Goal: Entertainment & Leisure: Consume media (video, audio)

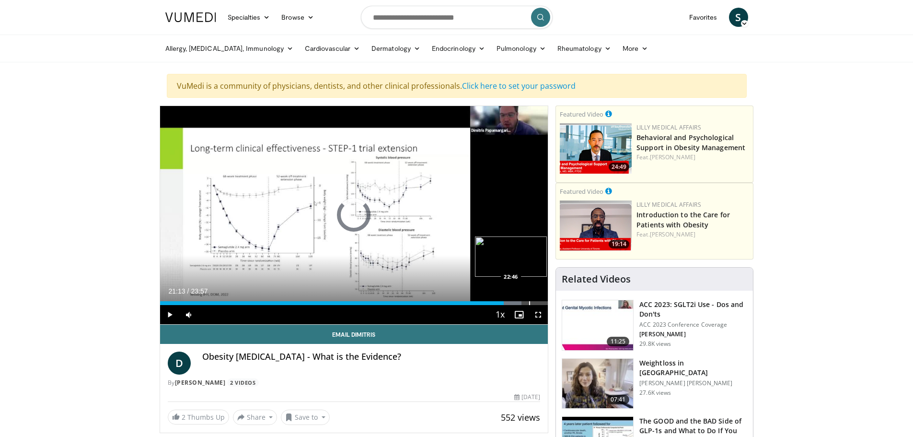
click at [529, 302] on div "Progress Bar" at bounding box center [529, 303] width 1 height 4
click at [167, 314] on span "Video Player" at bounding box center [169, 314] width 19 height 19
click at [511, 302] on div "Progress Bar" at bounding box center [511, 303] width 1 height 4
click at [498, 302] on div "Progress Bar" at bounding box center [498, 303] width 1 height 4
click at [488, 302] on div "Progress Bar" at bounding box center [488, 303] width 1 height 4
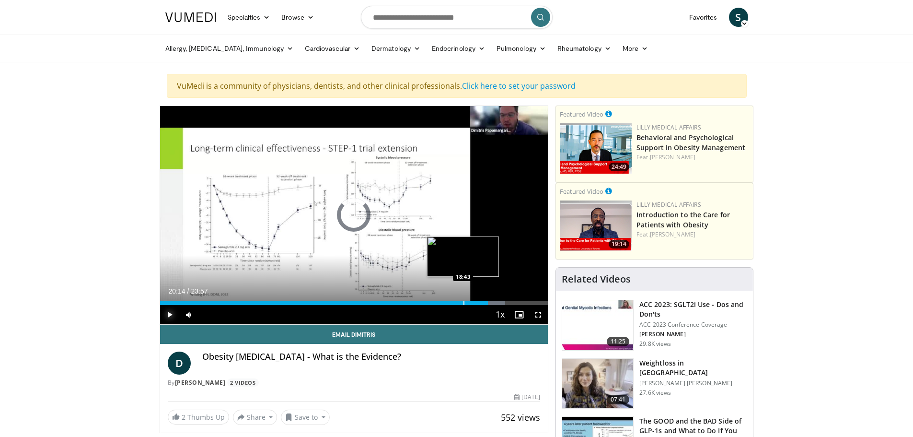
click at [464, 302] on div "Progress Bar" at bounding box center [464, 303] width 1 height 4
click at [431, 298] on div "Loaded : 0.00% 18:42 16:46" at bounding box center [354, 300] width 388 height 9
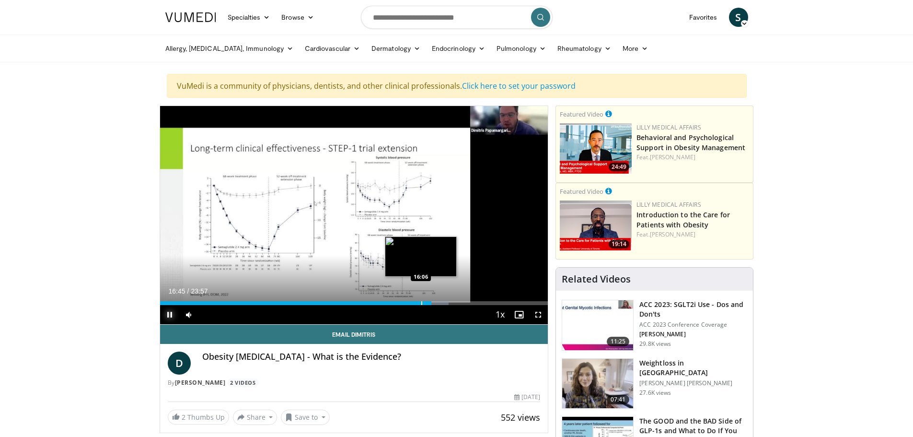
click at [421, 299] on div "Loaded : 74.45% 16:45 16:06" at bounding box center [354, 300] width 388 height 9
click at [405, 301] on div "Progress Bar" at bounding box center [405, 303] width 1 height 4
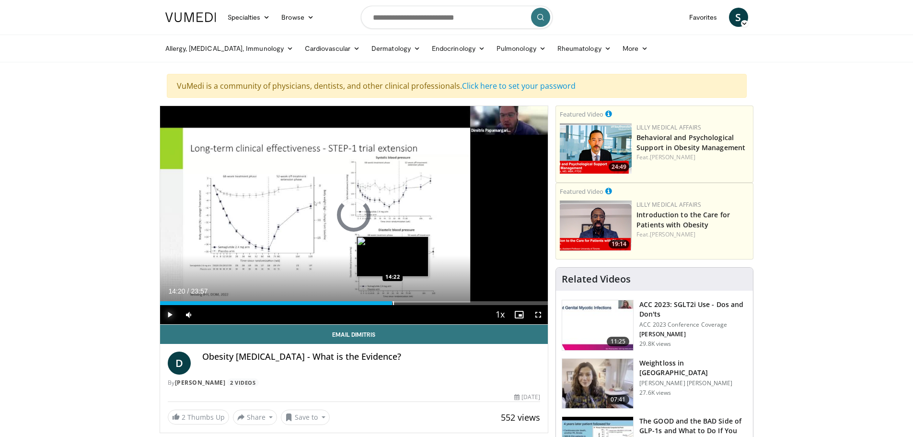
click at [393, 303] on div "Progress Bar" at bounding box center [393, 303] width 1 height 4
click at [372, 302] on div "Progress Bar" at bounding box center [372, 303] width 1 height 4
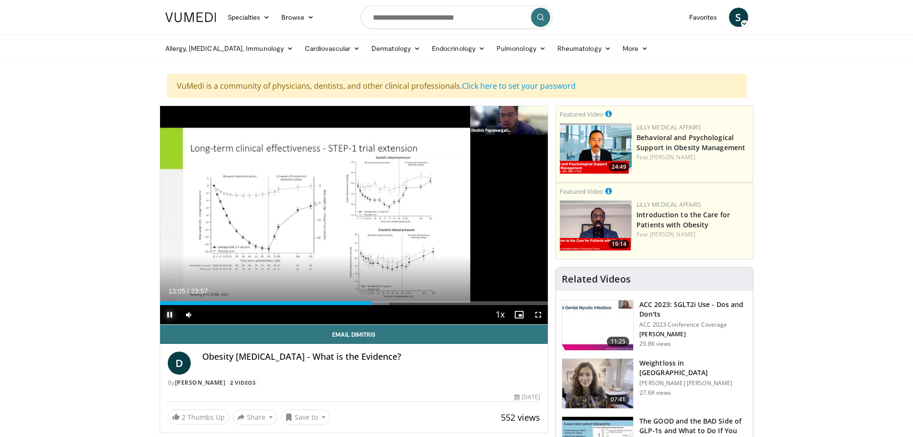
click at [170, 312] on span "Video Player" at bounding box center [169, 314] width 19 height 19
